Goal: Navigation & Orientation: Find specific page/section

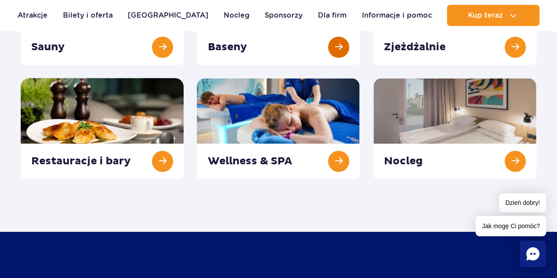
scroll to position [291, 0]
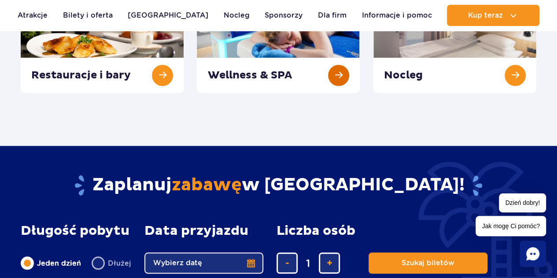
click at [334, 74] on link at bounding box center [278, 42] width 163 height 101
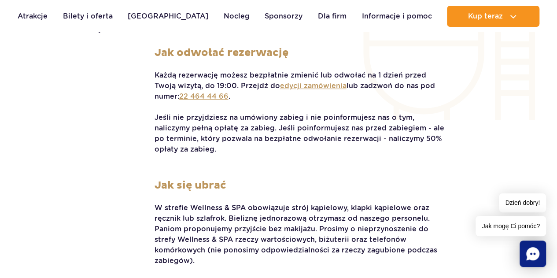
scroll to position [1937, 0]
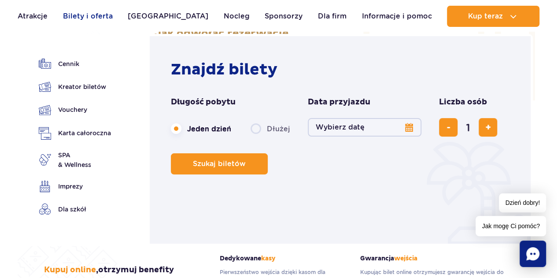
click at [105, 18] on link "Bilety i oferta" at bounding box center [88, 16] width 50 height 21
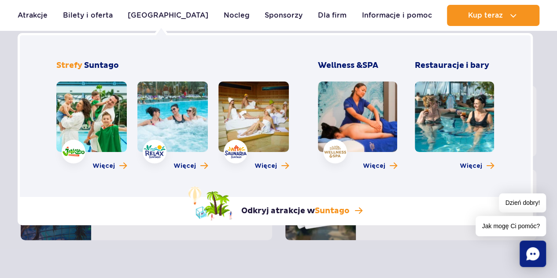
scroll to position [81, 0]
click at [156, 156] on img at bounding box center [155, 151] width 22 height 13
click at [186, 167] on span "Więcej" at bounding box center [184, 166] width 22 height 9
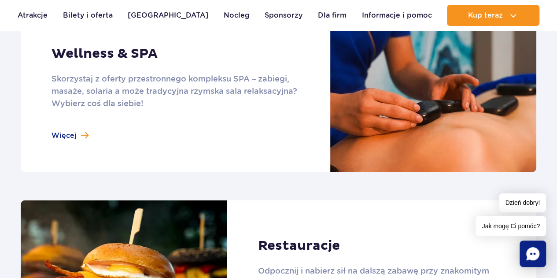
scroll to position [812, 0]
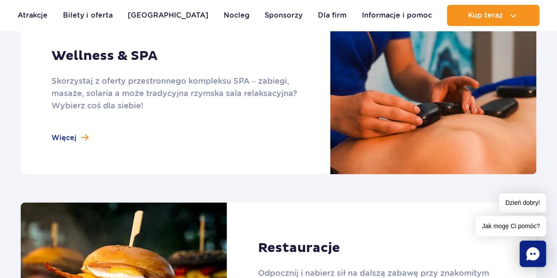
click at [73, 134] on link at bounding box center [279, 95] width 516 height 158
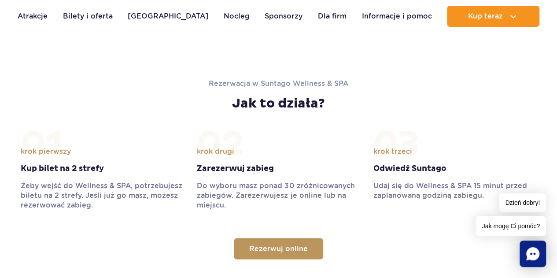
scroll to position [996, 0]
